Goal: Transaction & Acquisition: Purchase product/service

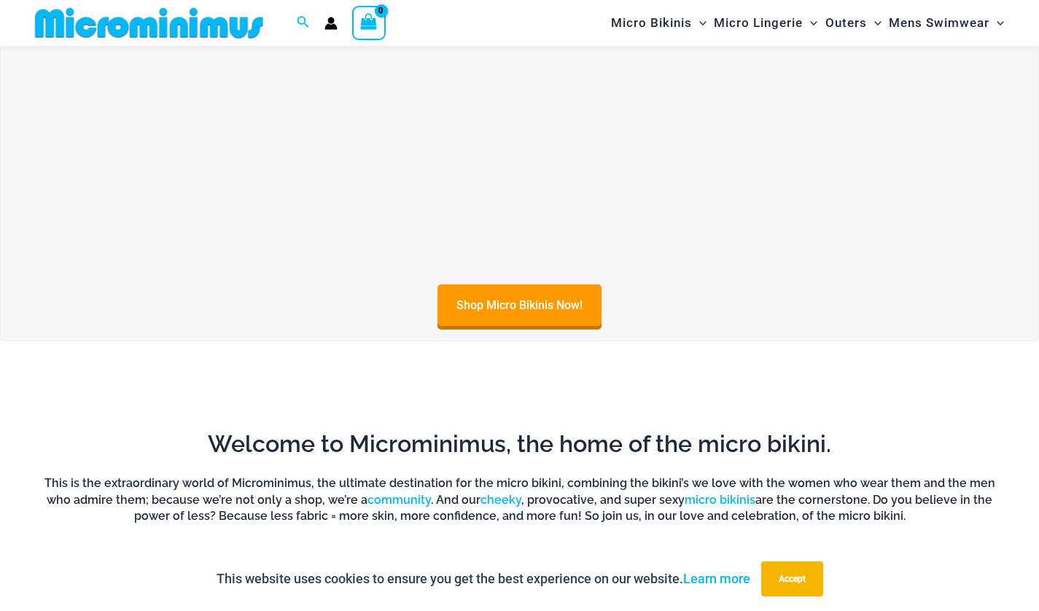
scroll to position [591, 0]
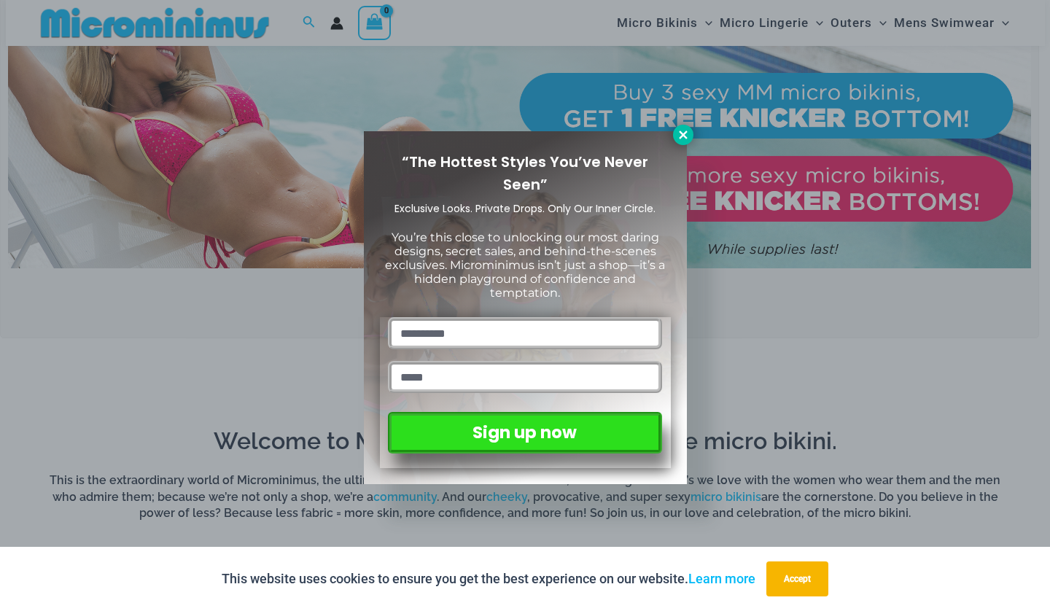
click at [686, 134] on icon at bounding box center [683, 134] width 13 height 13
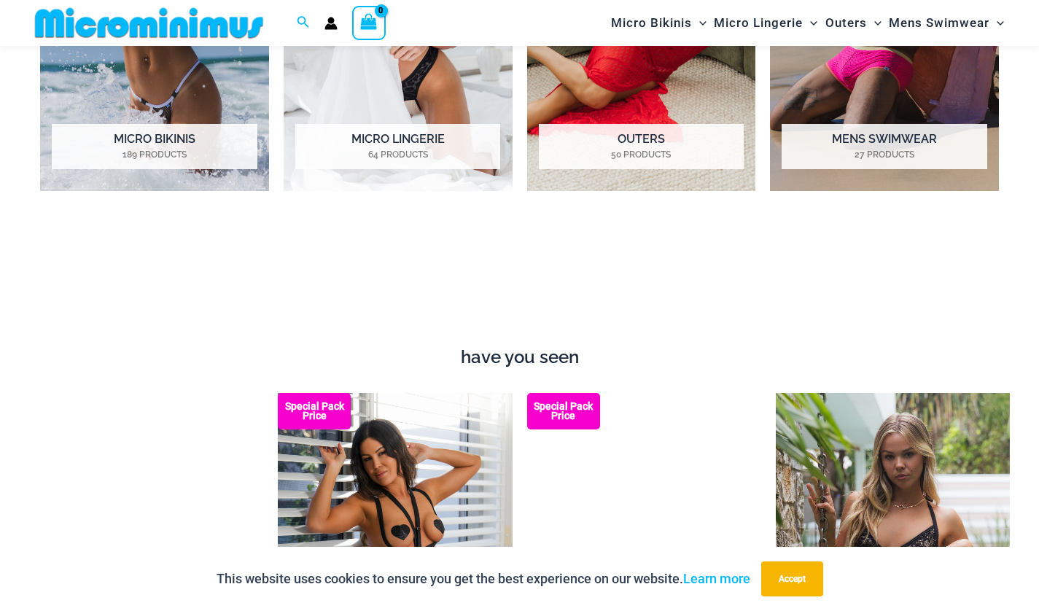
scroll to position [1315, 0]
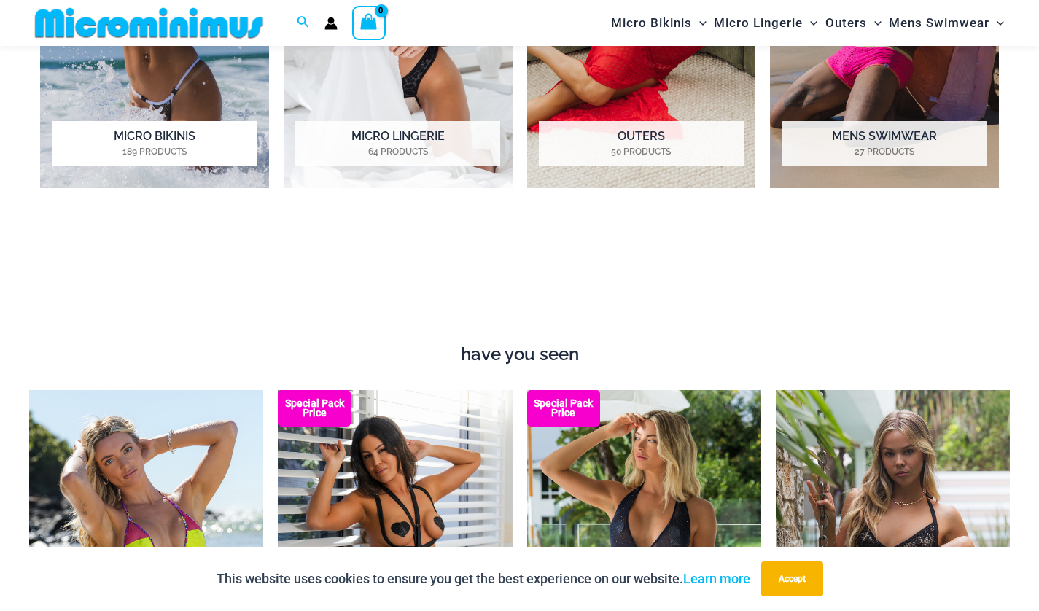
click at [173, 146] on mark "189 Products" at bounding box center [154, 151] width 205 height 13
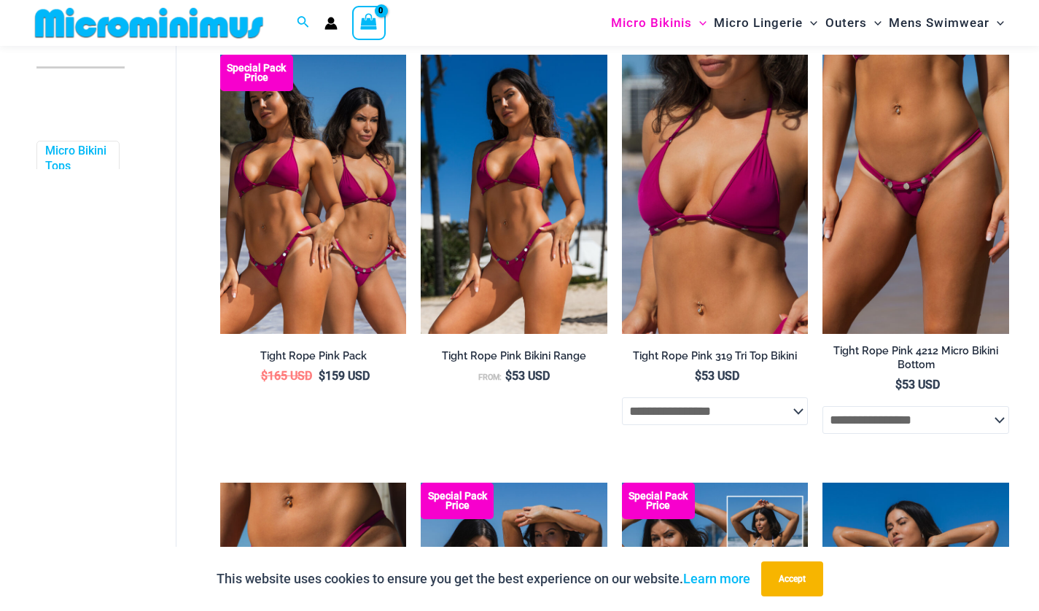
scroll to position [469, 0]
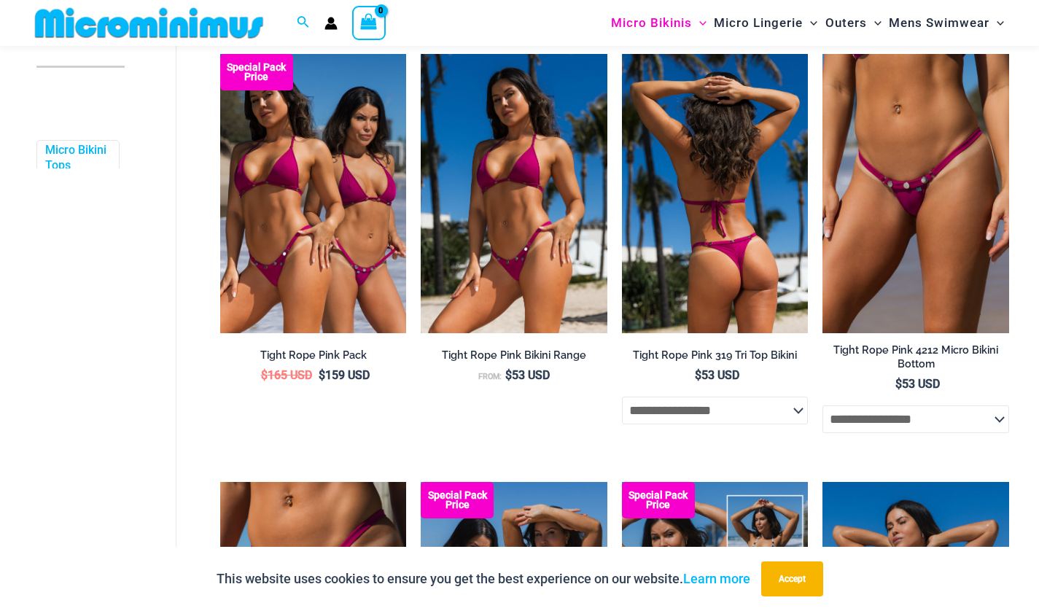
click at [717, 228] on img at bounding box center [715, 193] width 187 height 279
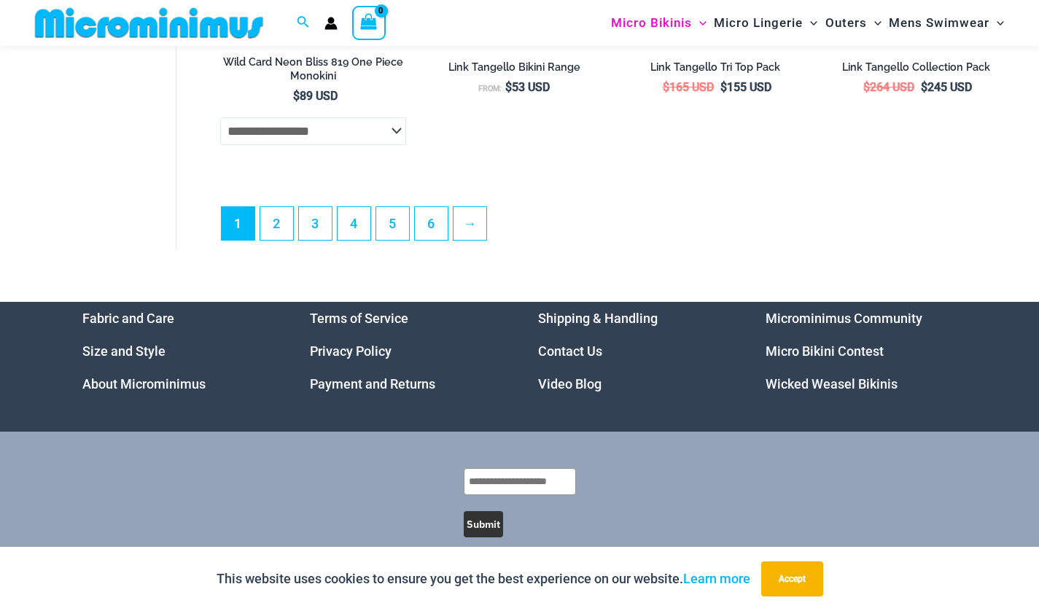
scroll to position [3793, 0]
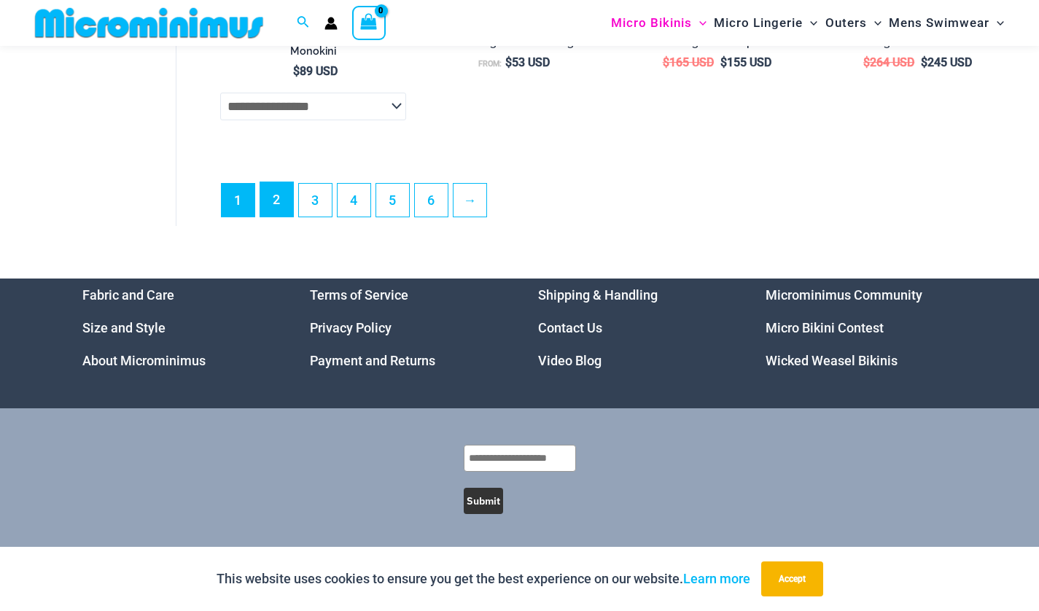
click at [280, 193] on link "2" at bounding box center [276, 199] width 33 height 34
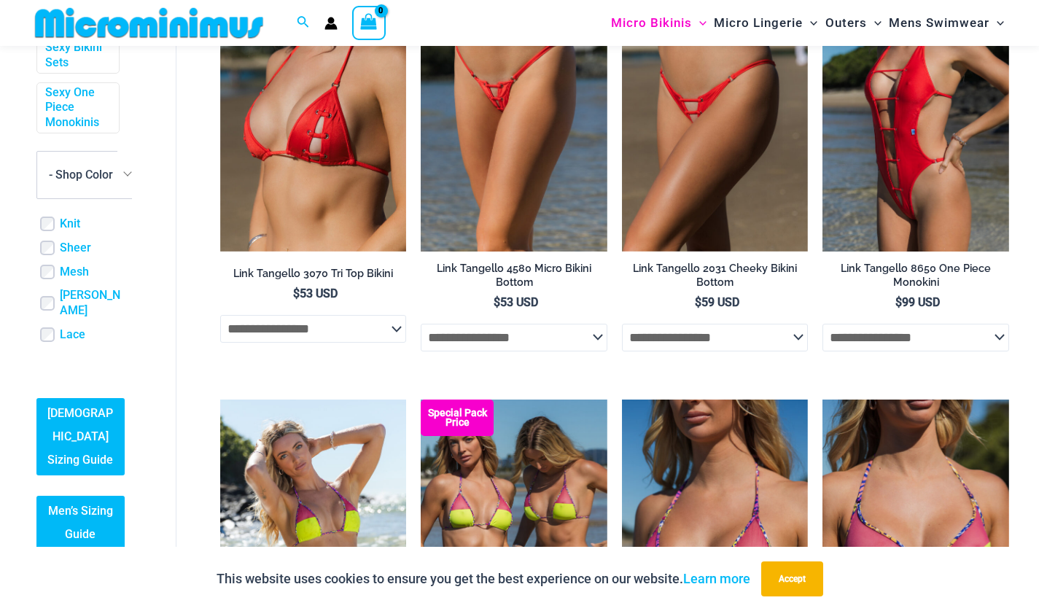
scroll to position [190, 0]
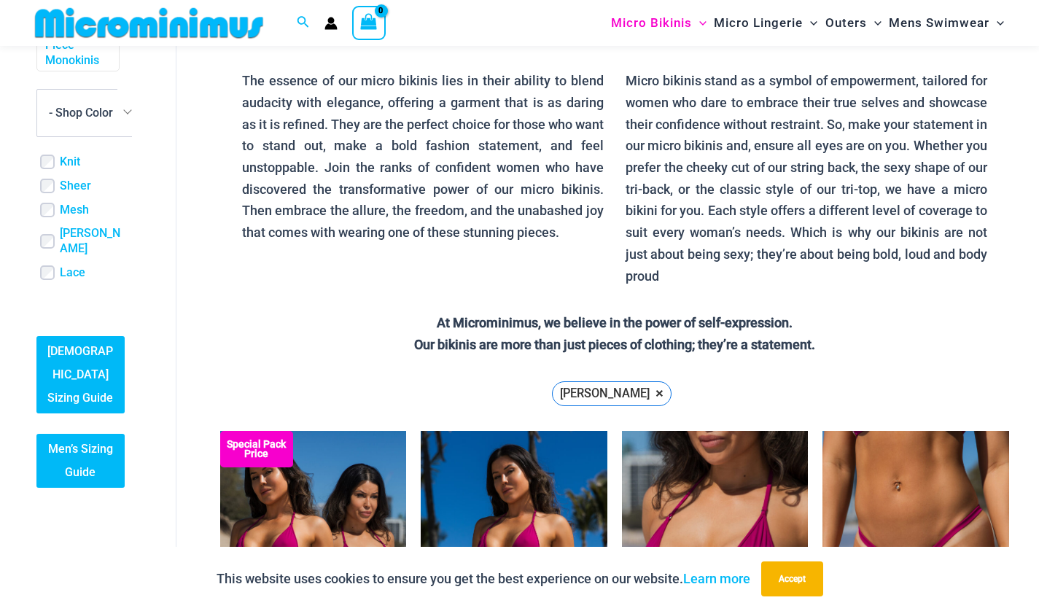
scroll to position [675, 0]
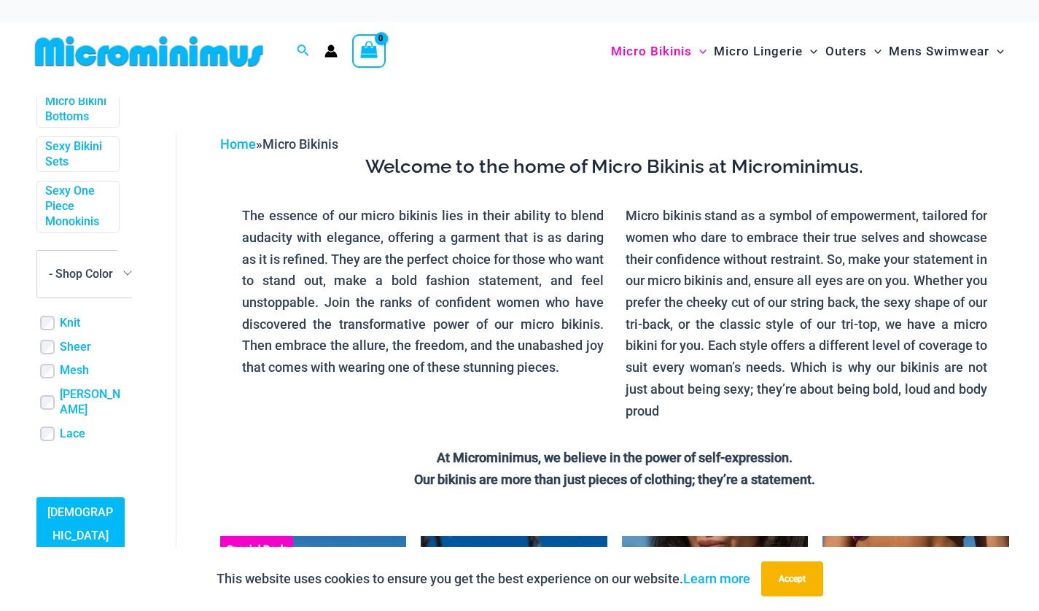
scroll to position [576, 0]
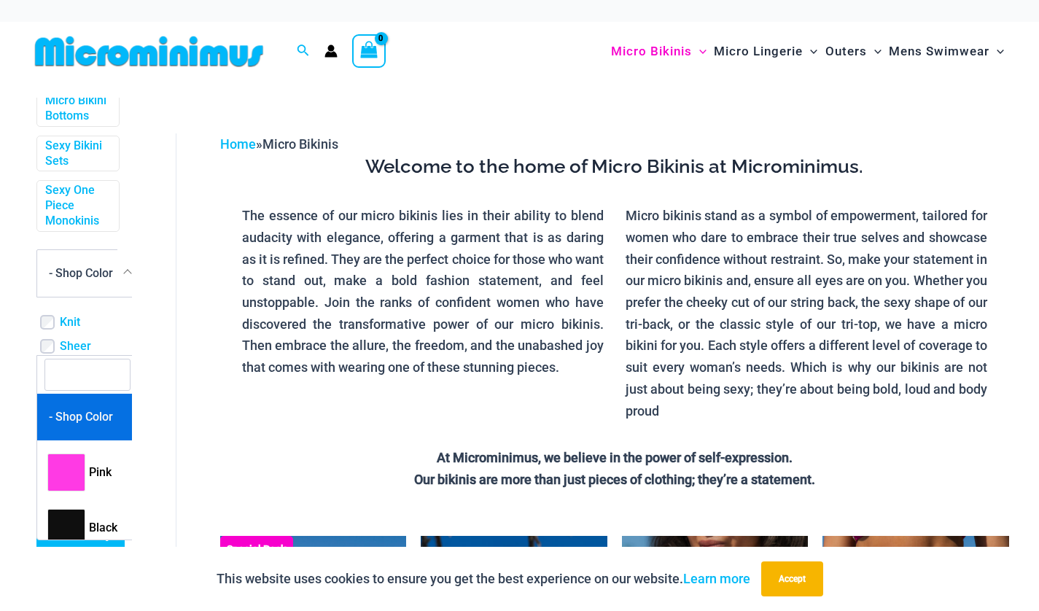
click at [83, 280] on span "- Shop Color" at bounding box center [81, 273] width 64 height 14
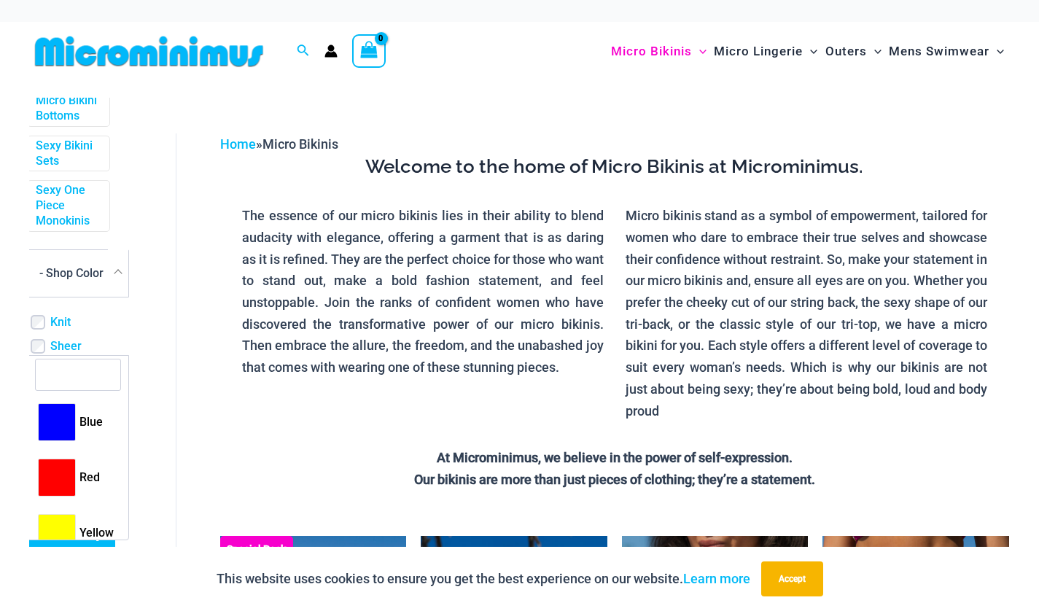
scroll to position [331, 0]
select select "****"
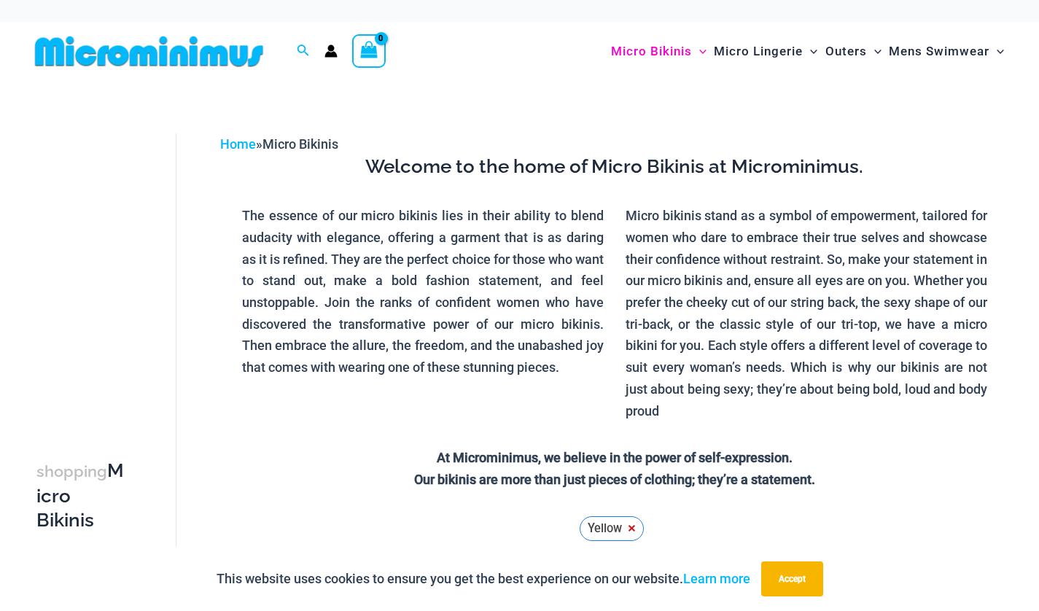
click at [631, 527] on span "×" at bounding box center [632, 528] width 8 height 12
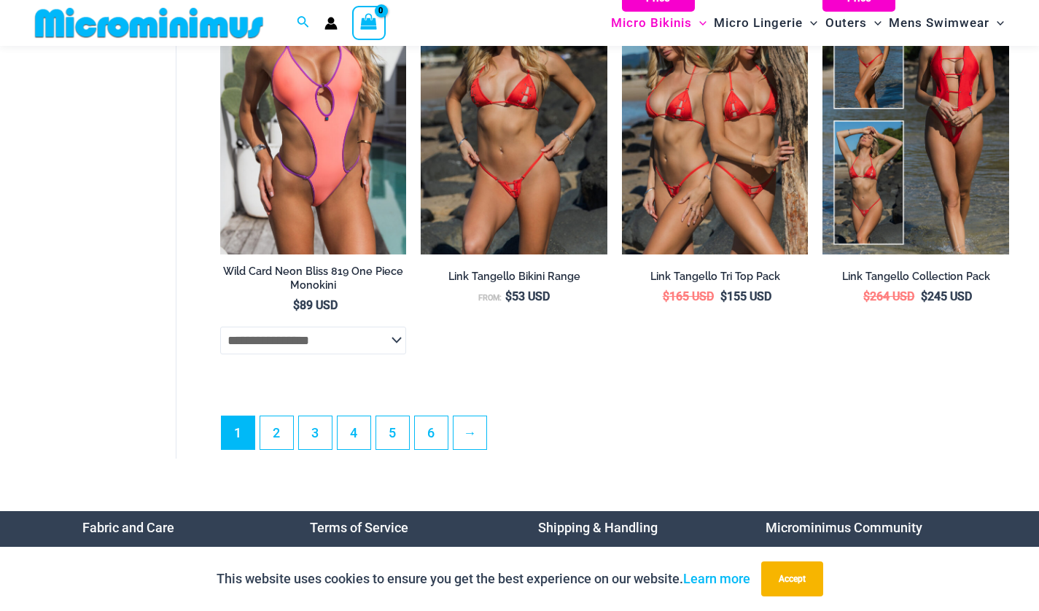
scroll to position [3793, 0]
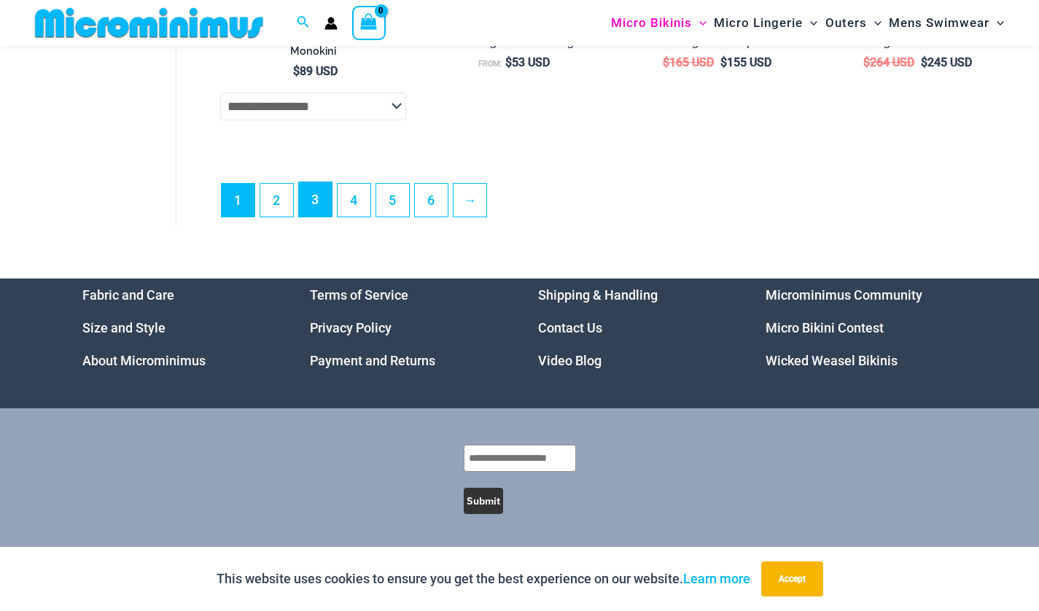
click at [314, 200] on link "3" at bounding box center [315, 199] width 33 height 34
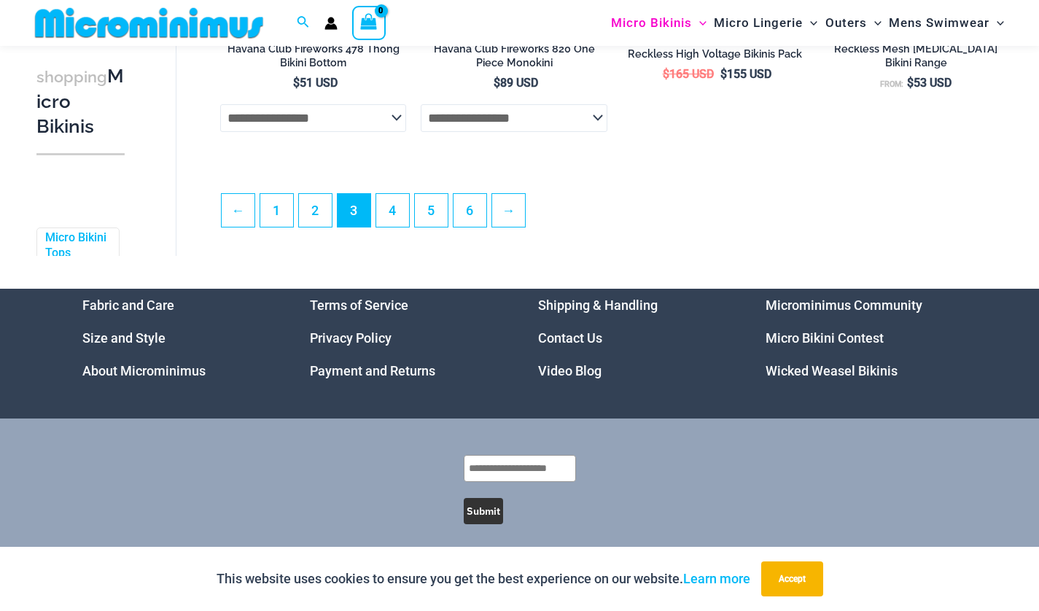
scroll to position [3413, 0]
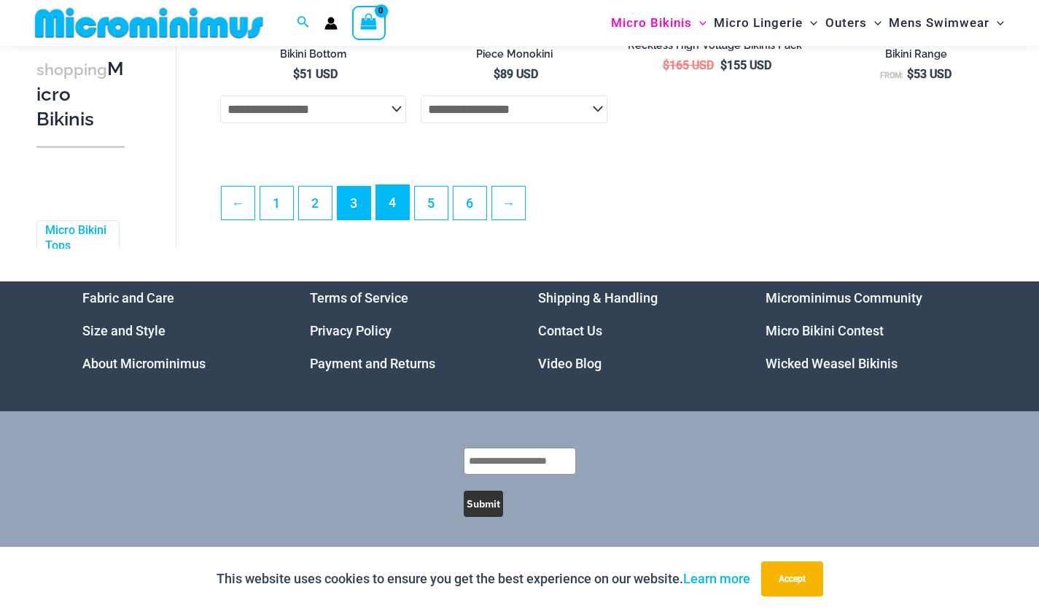
click at [401, 217] on link "4" at bounding box center [392, 202] width 33 height 34
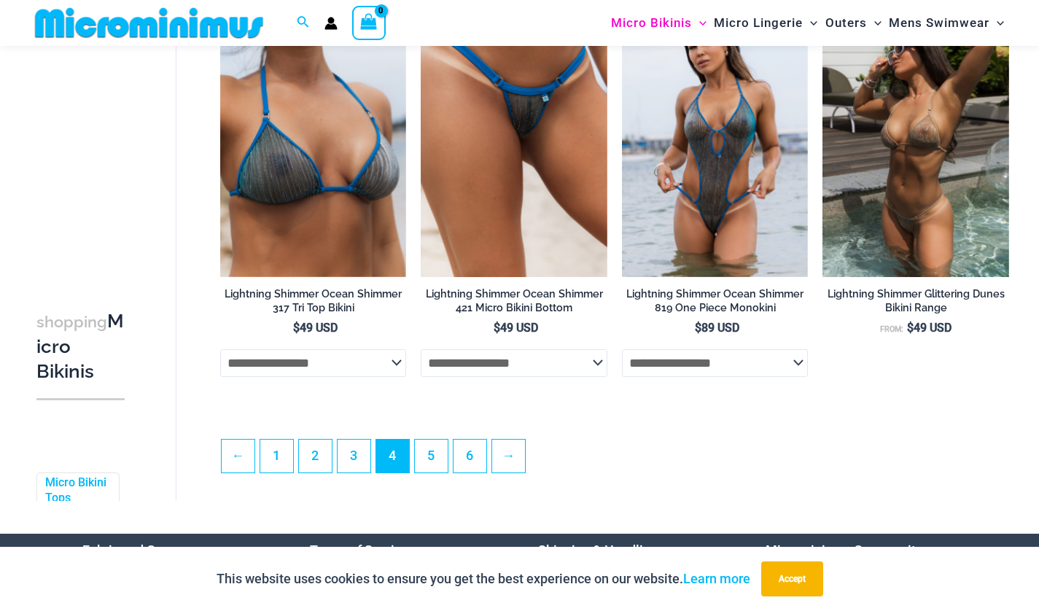
scroll to position [3414, 0]
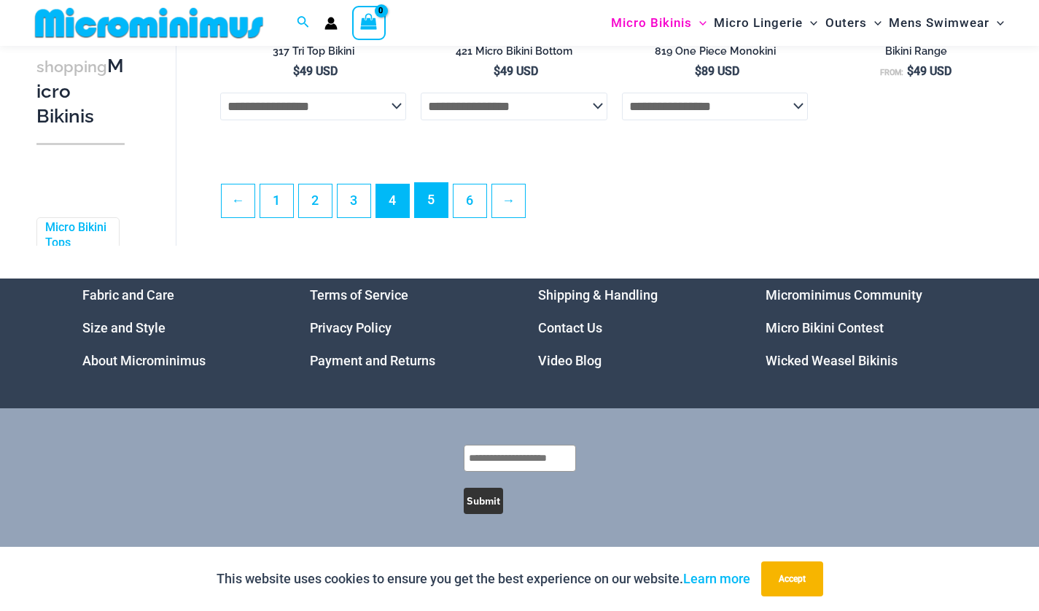
click at [437, 195] on link "5" at bounding box center [431, 200] width 33 height 34
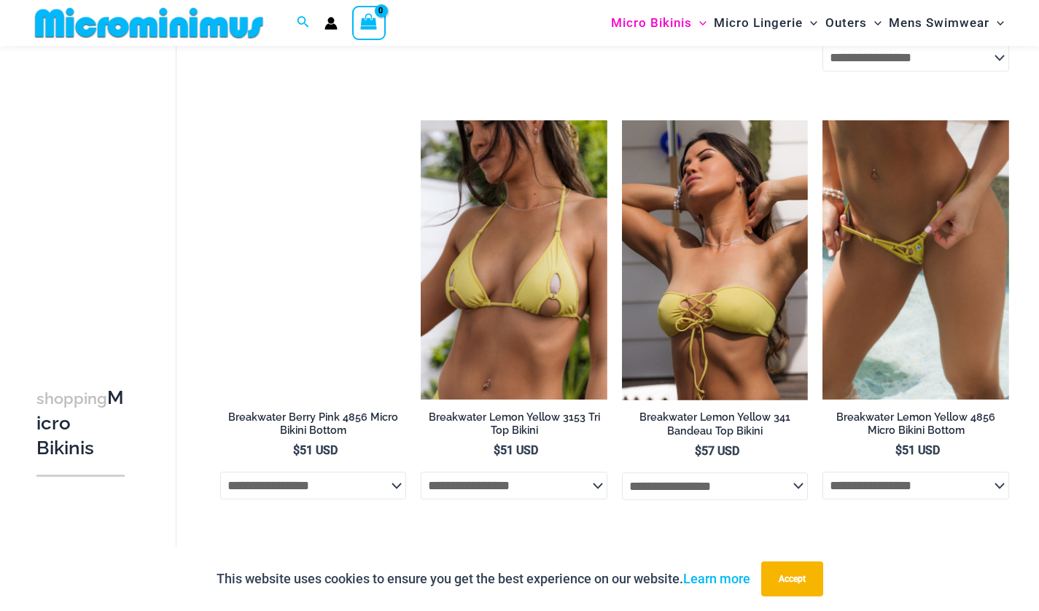
scroll to position [2138, 0]
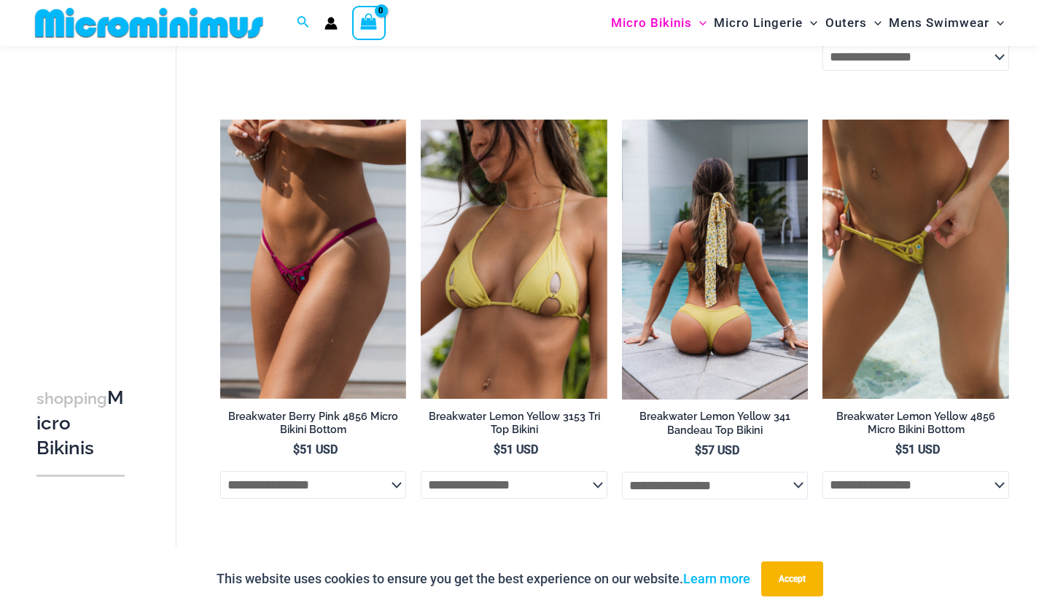
click at [742, 293] on img at bounding box center [715, 260] width 187 height 280
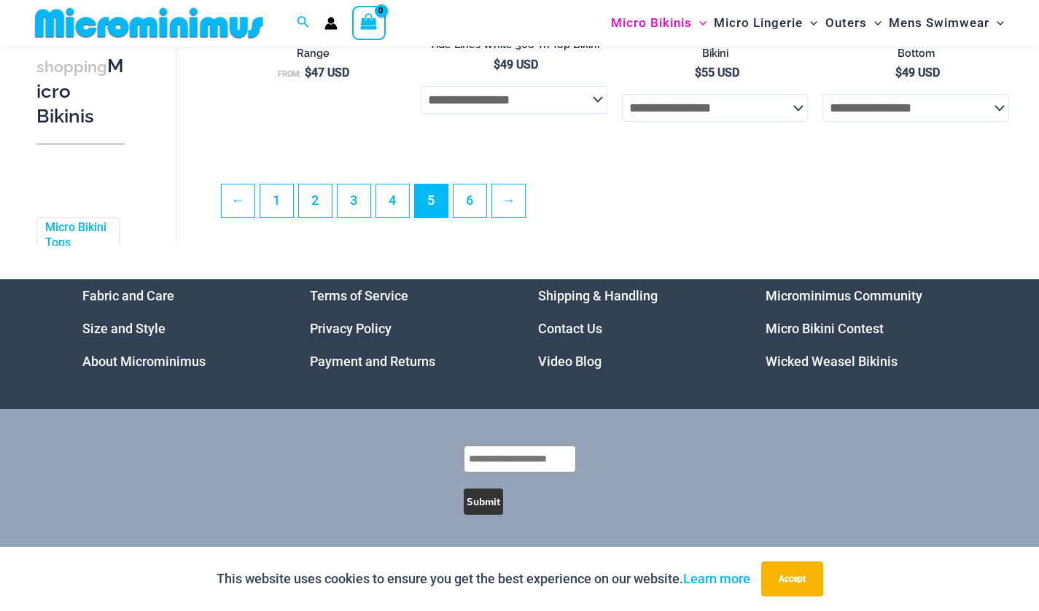
scroll to position [3386, 0]
click at [464, 194] on link "6" at bounding box center [469, 200] width 33 height 34
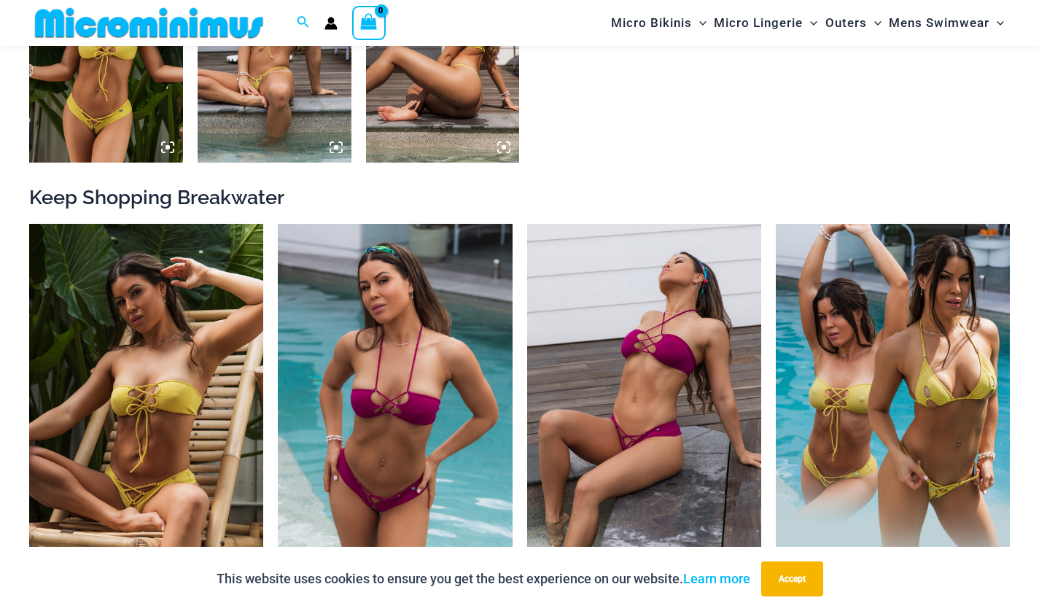
scroll to position [1196, 0]
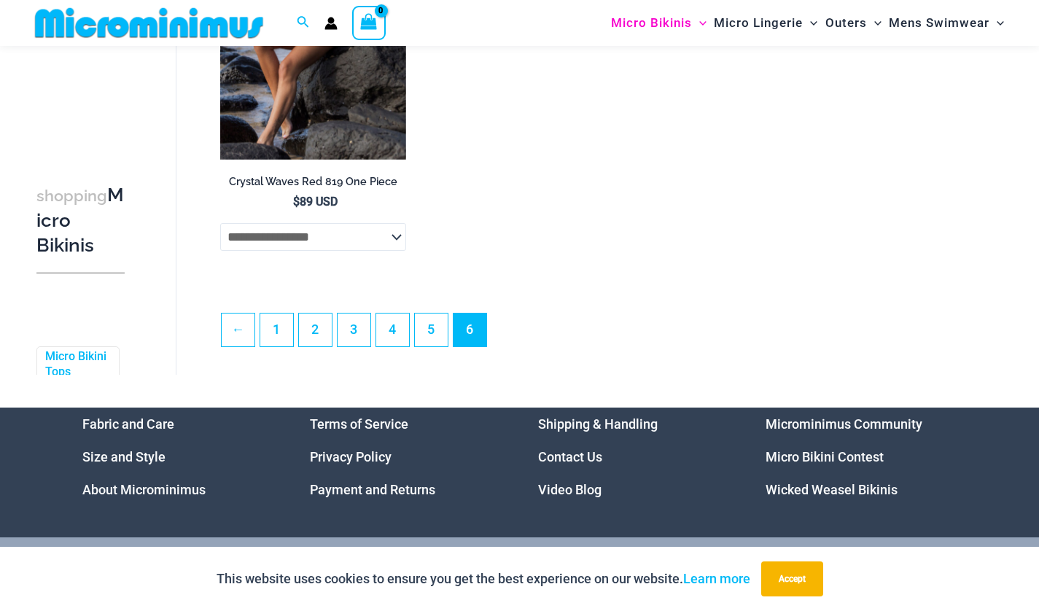
scroll to position [3236, 0]
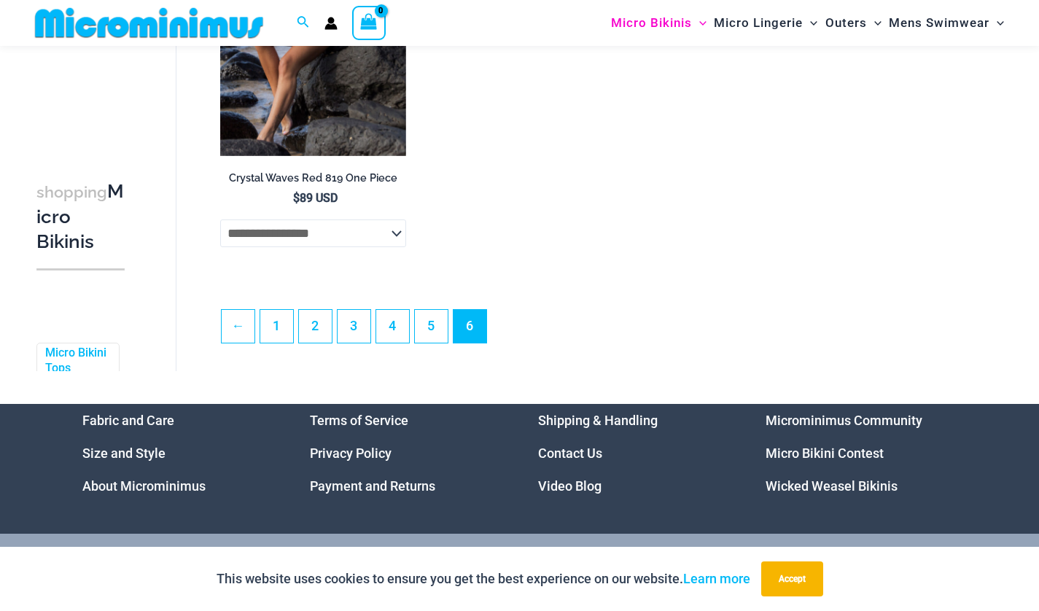
click at [533, 347] on ul "← 1 2 3 4 5 6" at bounding box center [614, 330] width 787 height 42
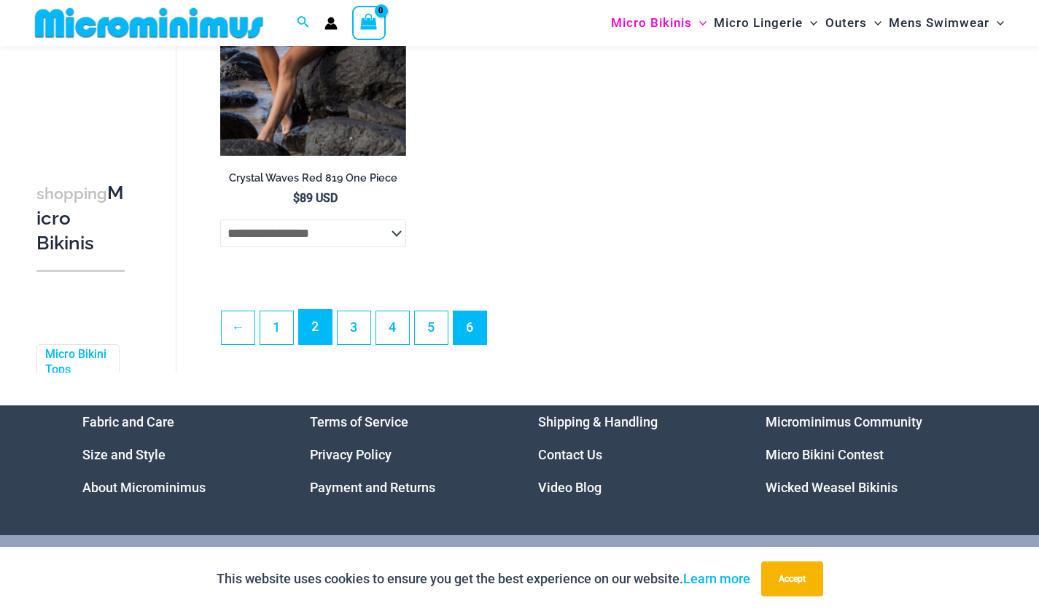
click at [319, 341] on link "2" at bounding box center [315, 327] width 33 height 34
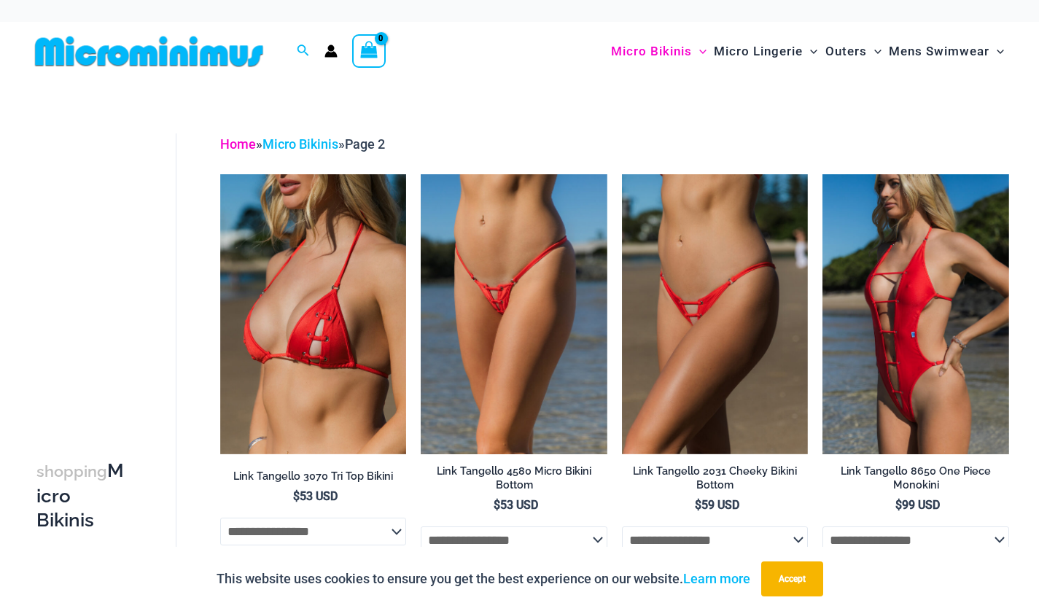
click at [226, 136] on link "Home" at bounding box center [238, 143] width 36 height 15
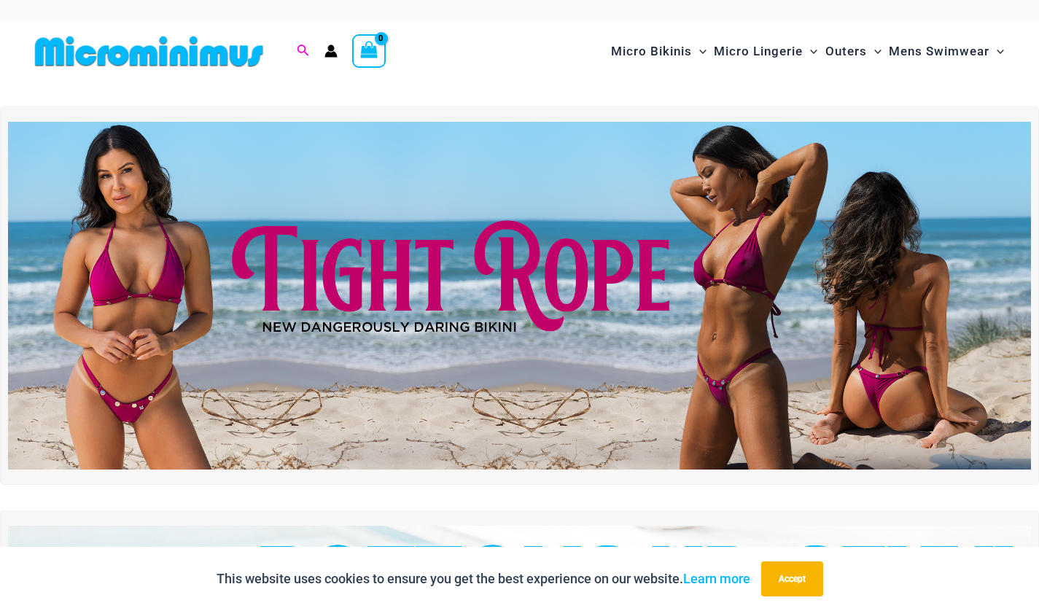
click at [300, 51] on icon "Search icon link" at bounding box center [303, 50] width 12 height 13
click at [361, 56] on input "Search for: Search" at bounding box center [396, 51] width 171 height 43
type input "****"
click button "Search" at bounding box center [0, 0] width 0 height 0
